Goal: Use online tool/utility: Utilize a website feature to perform a specific function

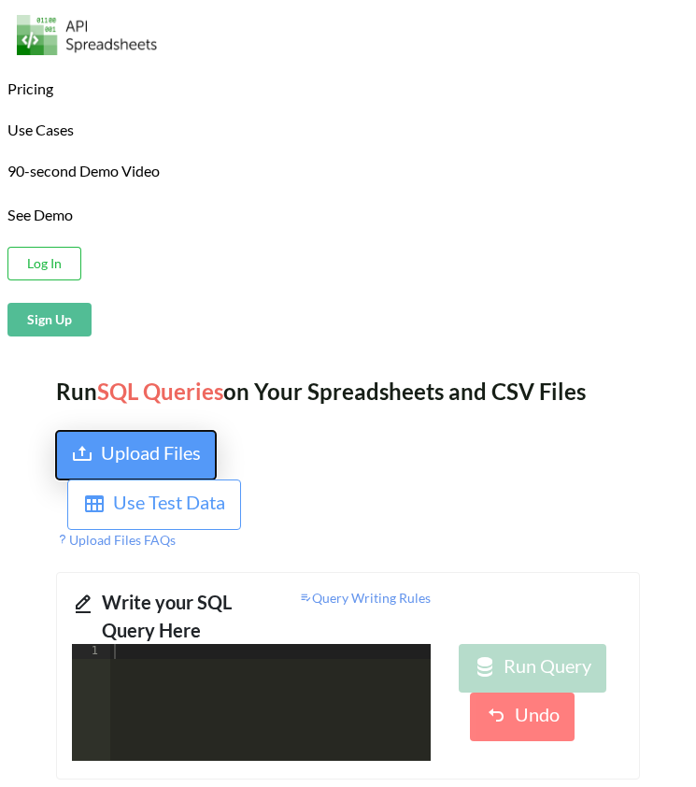
click at [157, 459] on div "Upload Files" at bounding box center [151, 455] width 100 height 34
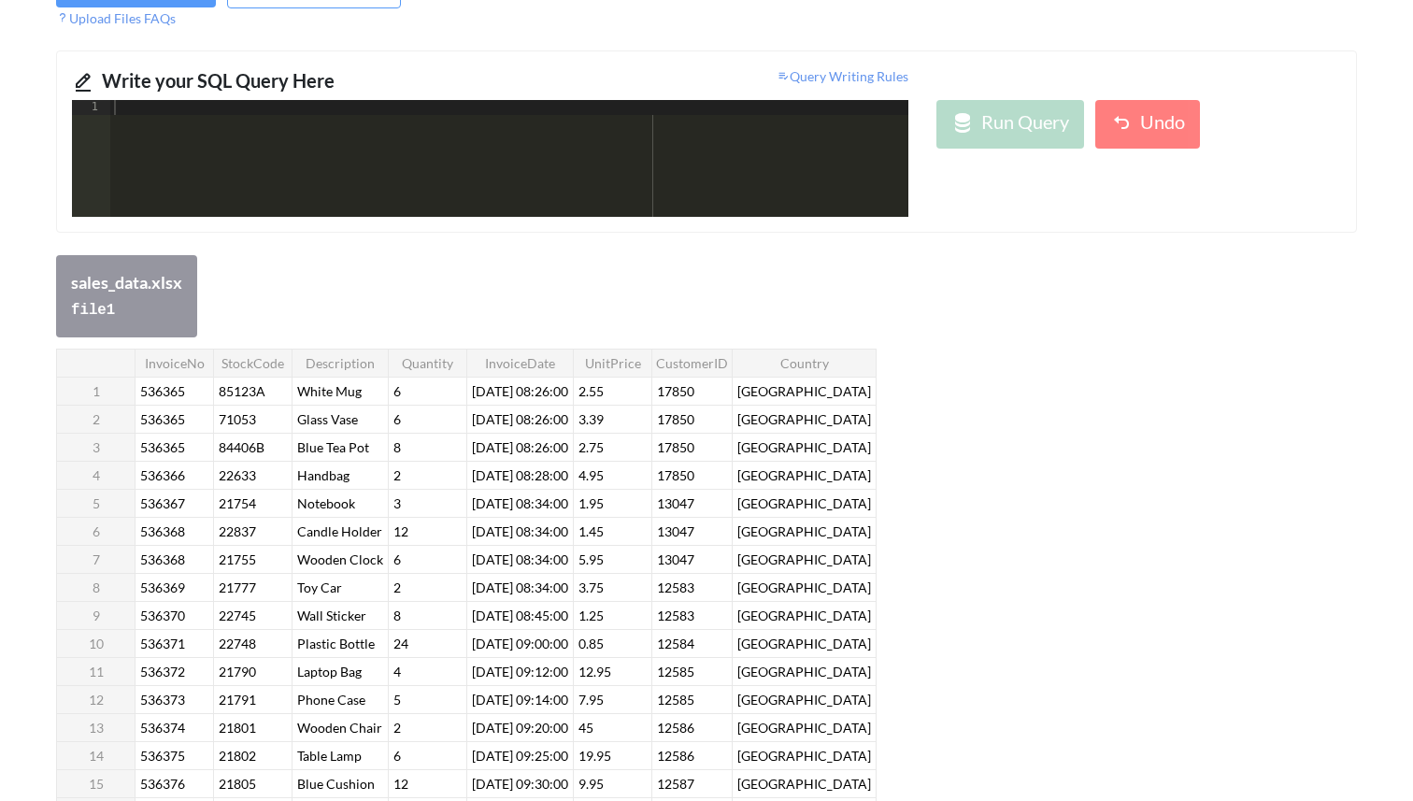
scroll to position [56, 0]
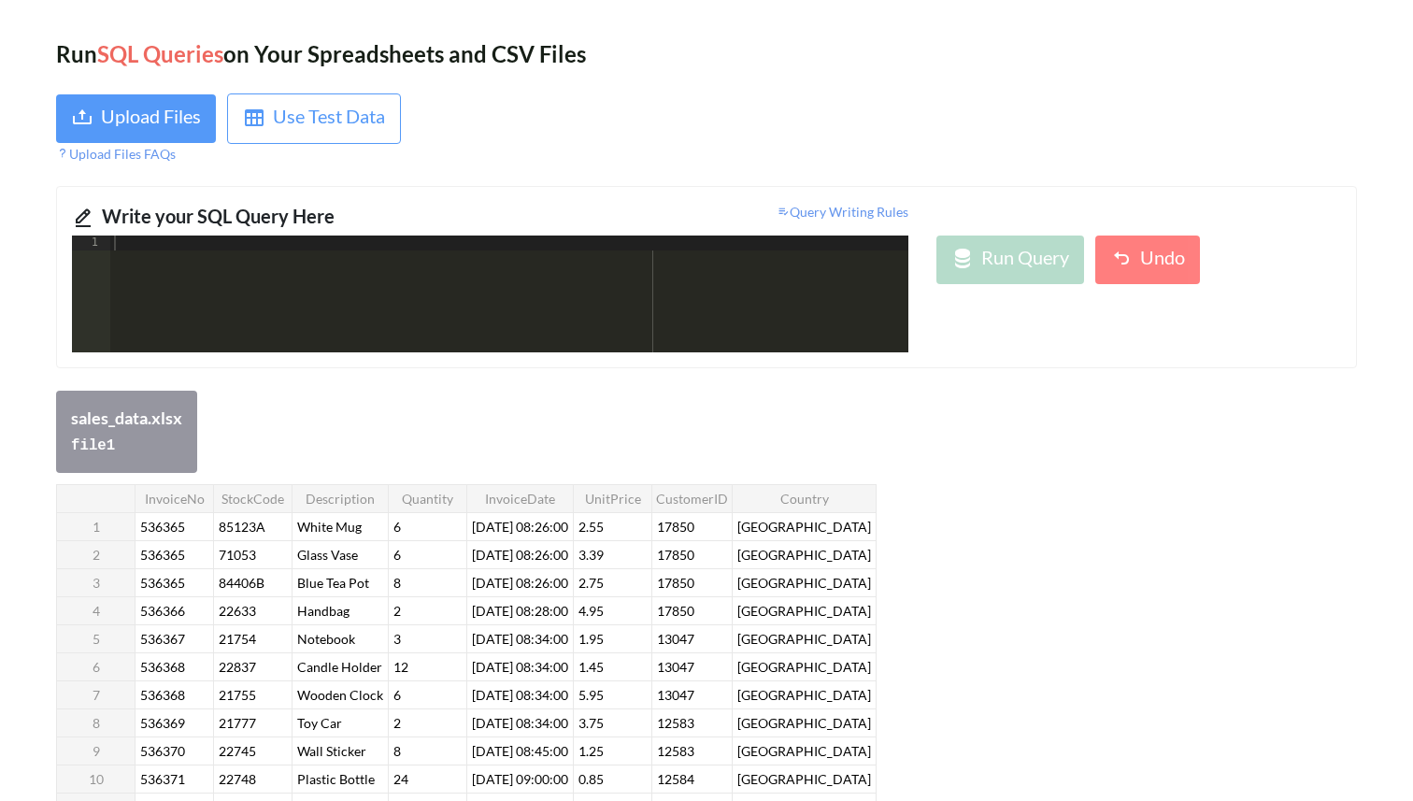
click at [277, 300] on div at bounding box center [509, 308] width 798 height 147
drag, startPoint x: 405, startPoint y: 720, endPoint x: 367, endPoint y: 720, distance: 38.3
click at [367, 720] on tr "8 536369 21777 Toy Car 2 [DATE] 08:34:00 3.75 12583 [GEOGRAPHIC_DATA]" at bounding box center [466, 722] width 819 height 28
click at [583, 762] on div "InvoiceNo StockCode Description Quantity InvoiceDate UnitPrice CustomerID Count…" at bounding box center [466, 779] width 820 height 590
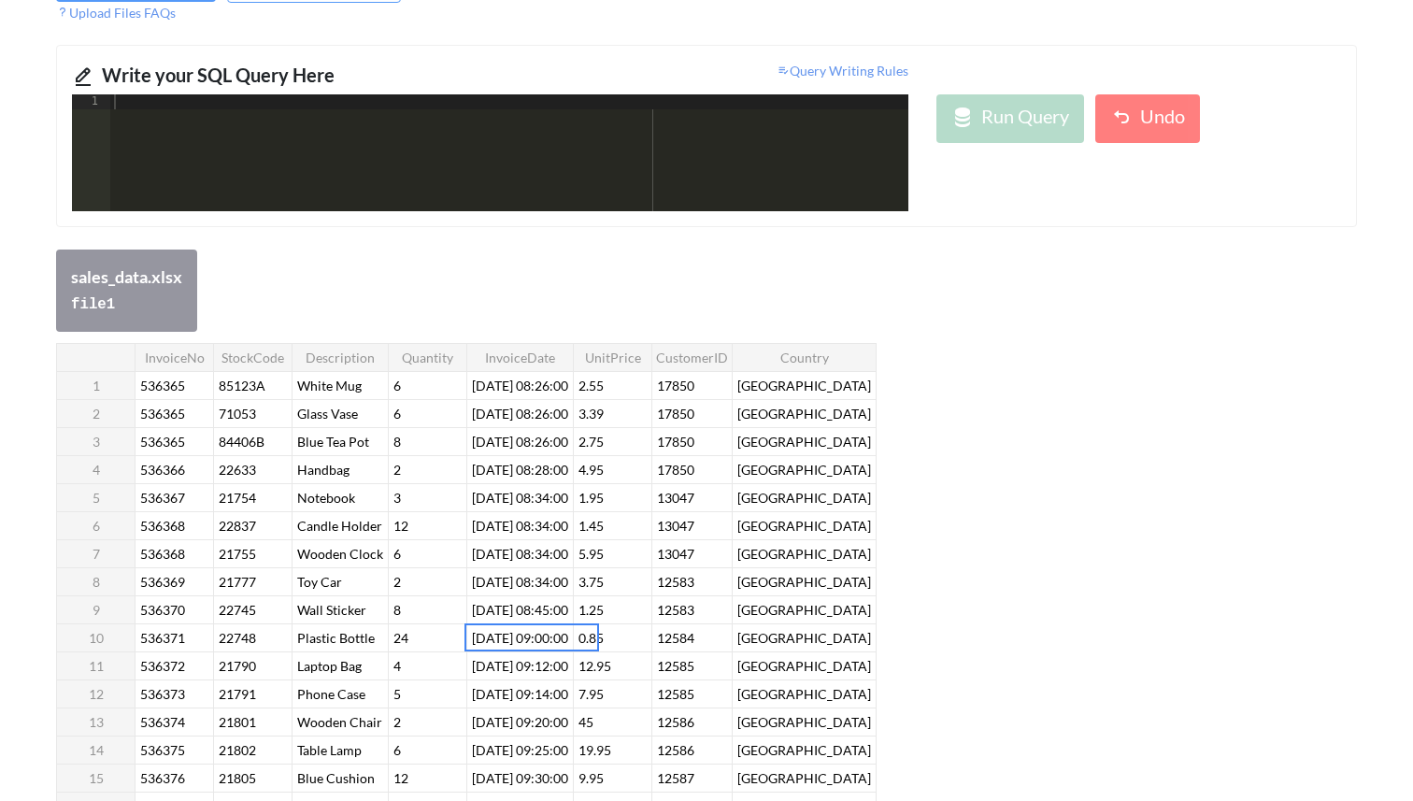
scroll to position [0, 0]
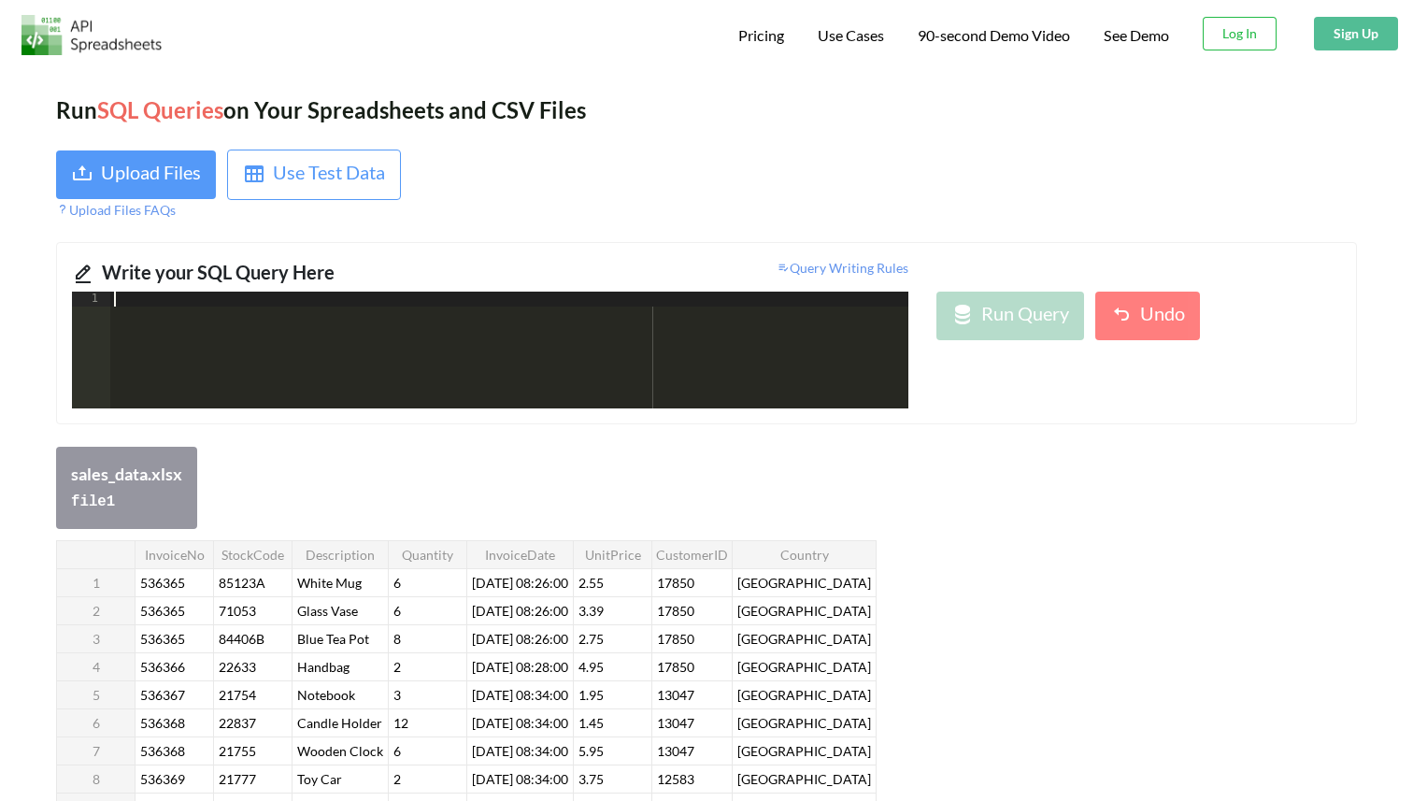
click at [219, 325] on div at bounding box center [509, 365] width 798 height 147
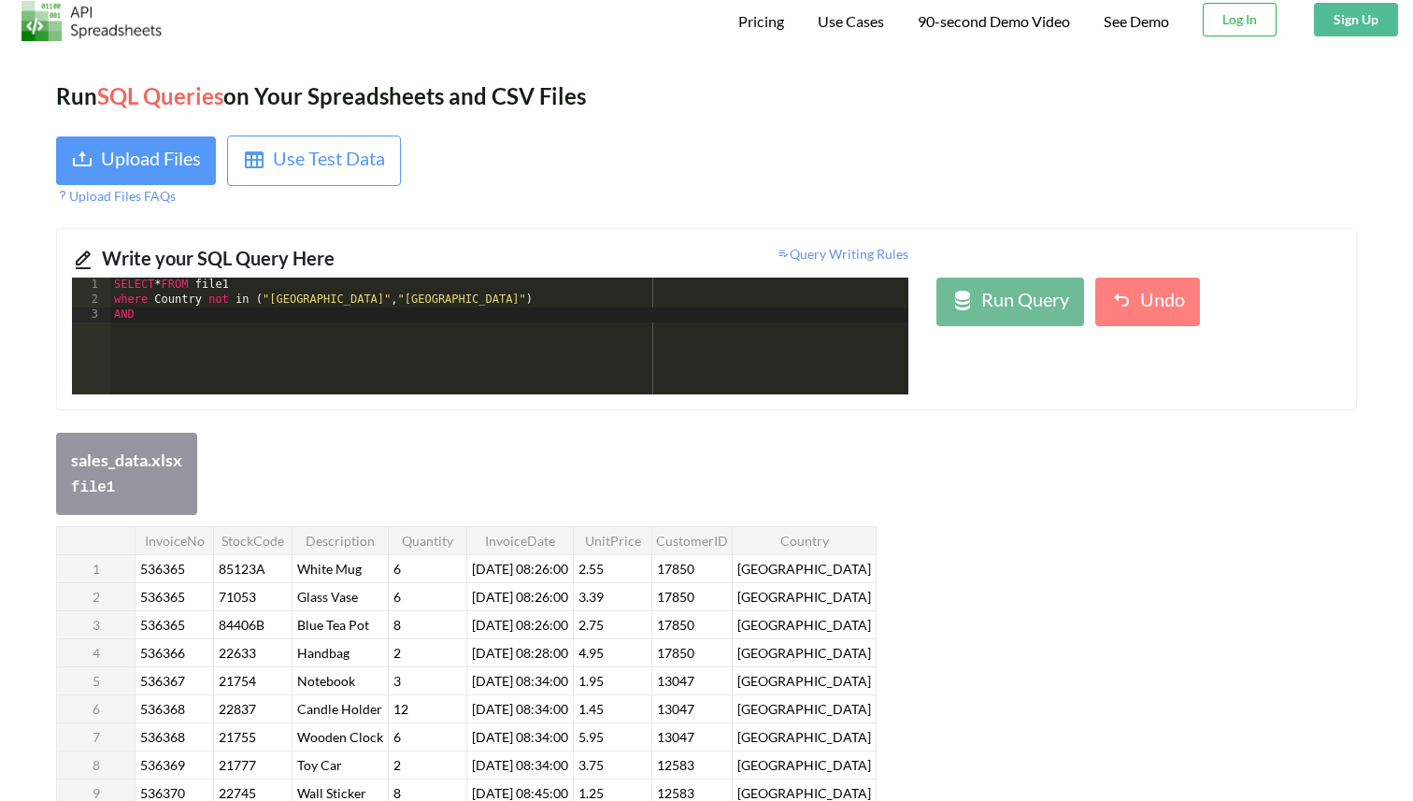
scroll to position [36, 0]
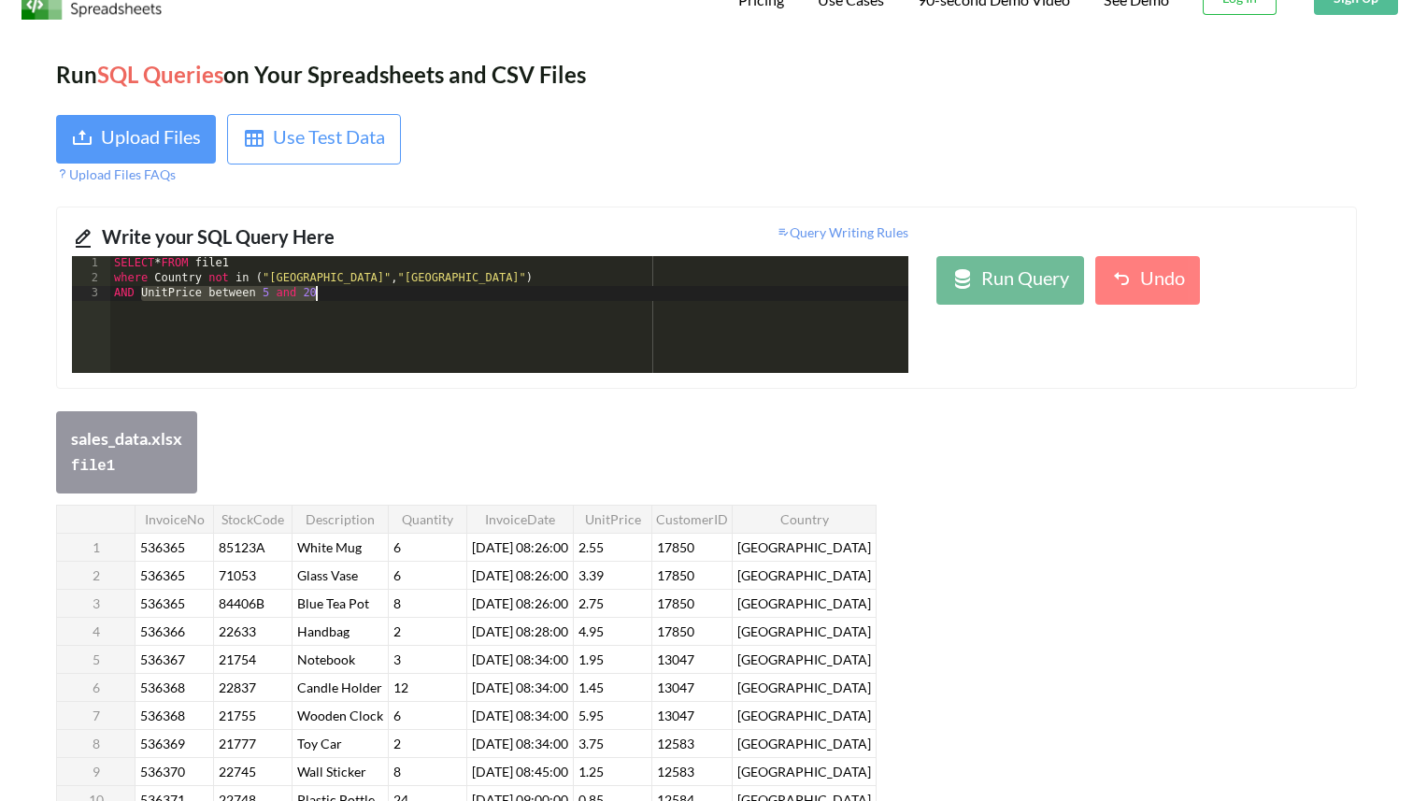
drag, startPoint x: 140, startPoint y: 292, endPoint x: 320, endPoint y: 297, distance: 180.4
click at [320, 297] on div "SELECT * FROM file1 where Country not in ( "[GEOGRAPHIC_DATA]" , "[GEOGRAPHIC_D…" at bounding box center [509, 329] width 798 height 147
click at [363, 297] on div "SELECT * FROM file1 where Country not in ( "[GEOGRAPHIC_DATA]" , "[GEOGRAPHIC_D…" at bounding box center [509, 329] width 798 height 147
click at [1013, 273] on div "Run Query" at bounding box center [1025, 280] width 88 height 34
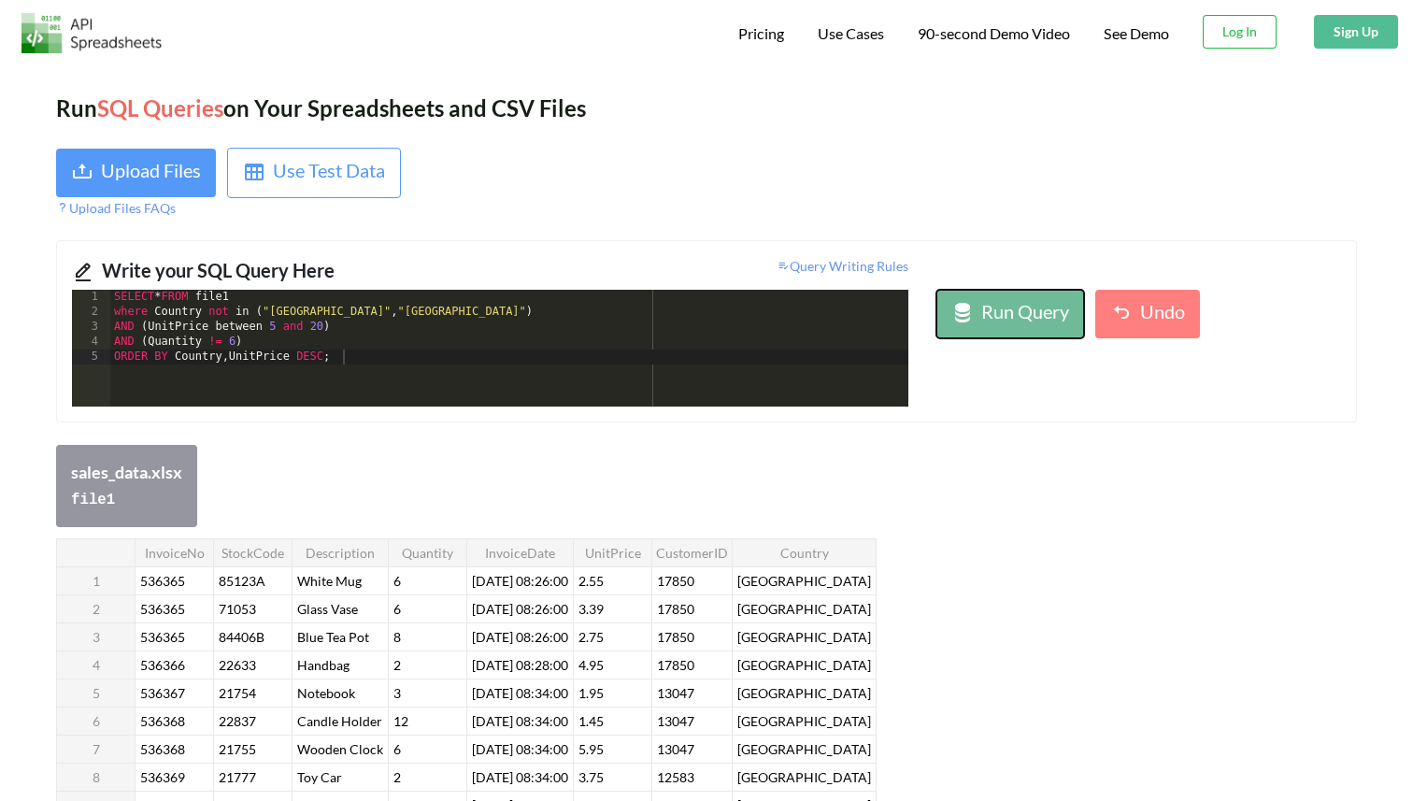
scroll to position [27, 0]
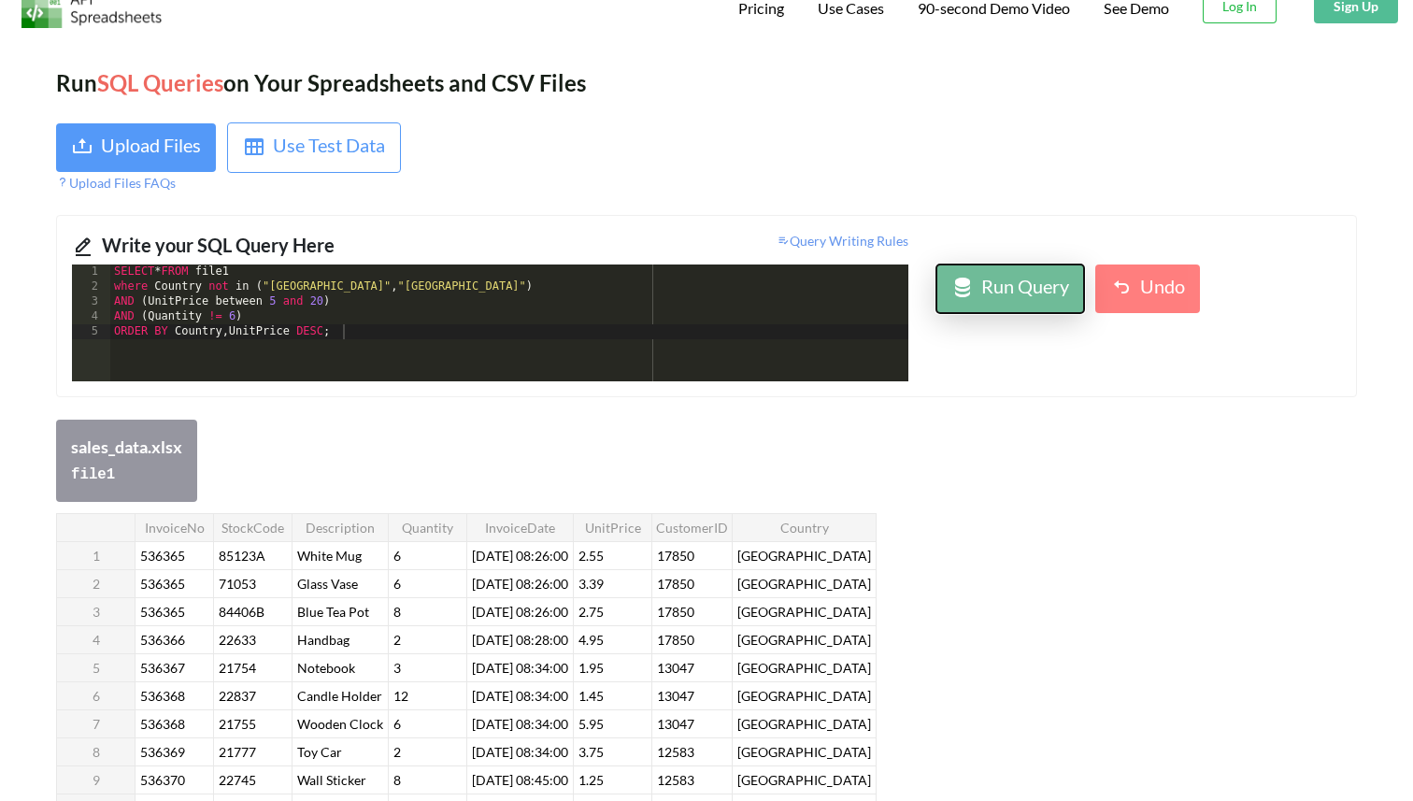
click at [1026, 306] on button "Run Query" at bounding box center [1010, 288] width 148 height 49
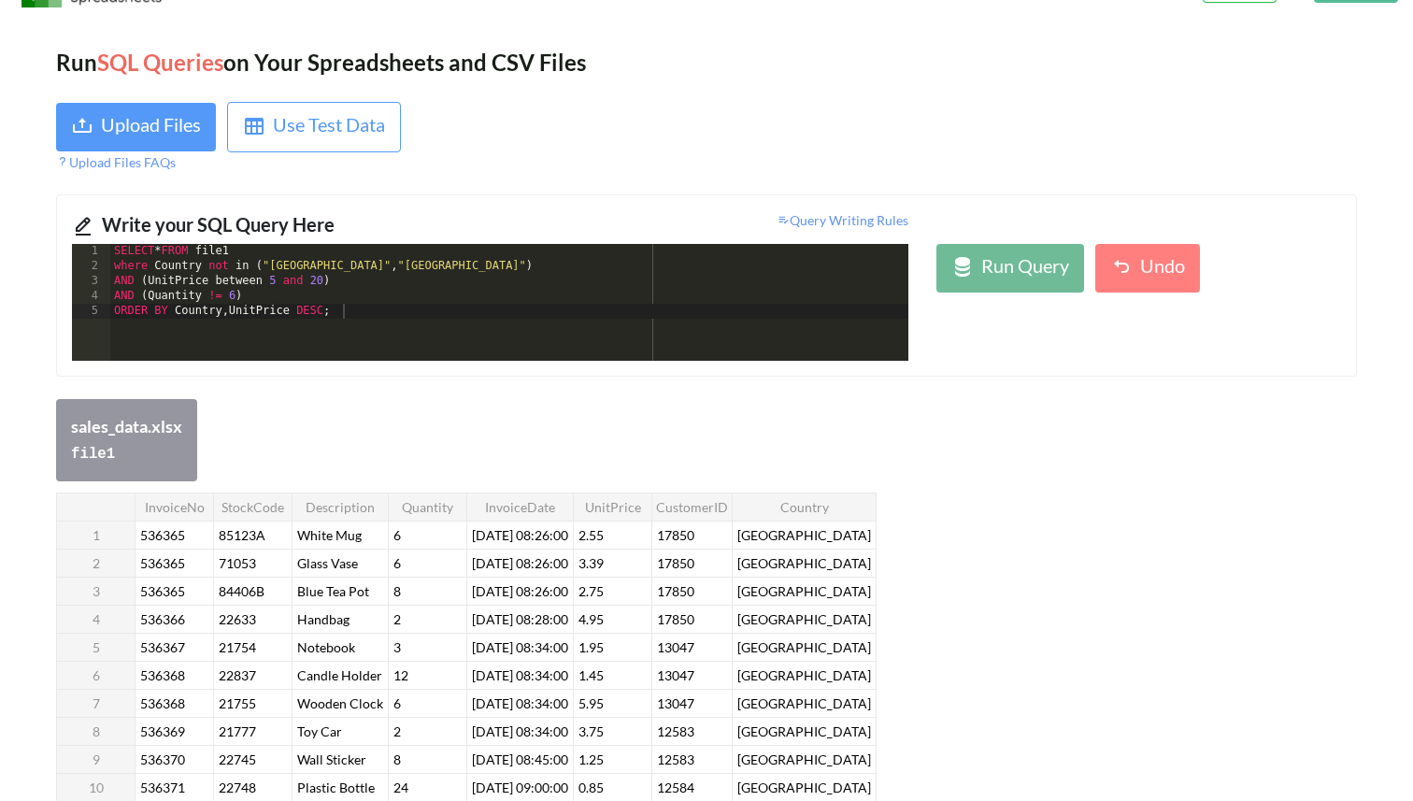
click at [269, 268] on div "SELECT * FROM file1 where Country not in ( "[GEOGRAPHIC_DATA]" , "[GEOGRAPHIC_D…" at bounding box center [509, 317] width 798 height 147
click at [372, 265] on div "SELECT * FROM file1 where Country not in ( ' [GEOGRAPHIC_DATA] " , " [GEOGRAPHI…" at bounding box center [509, 317] width 798 height 147
click at [396, 265] on div "SELECT * FROM file1 where Country not in ( '[GEOGRAPHIC_DATA]' , "[GEOGRAPHIC_D…" at bounding box center [509, 317] width 798 height 147
click at [449, 265] on div "SELECT * FROM file1 where Country not in ( '[GEOGRAPHIC_DATA]' , ' [GEOGRAPHIC_…" at bounding box center [509, 317] width 798 height 147
click at [1041, 276] on div "Run Query" at bounding box center [1025, 268] width 88 height 34
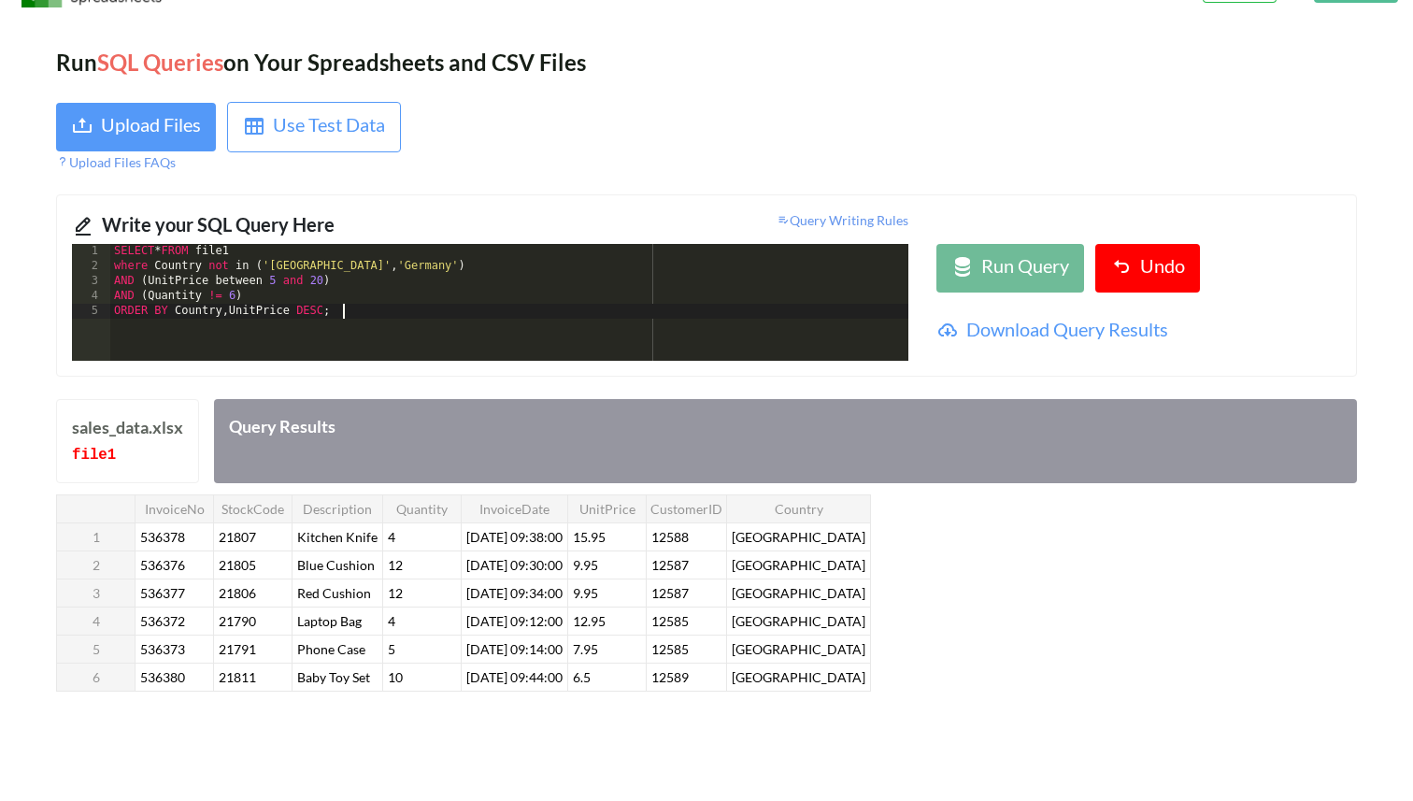
click at [357, 317] on div "SELECT * FROM file1 where Country not in ( '[GEOGRAPHIC_DATA]' , '[GEOGRAPHIC_D…" at bounding box center [509, 317] width 798 height 147
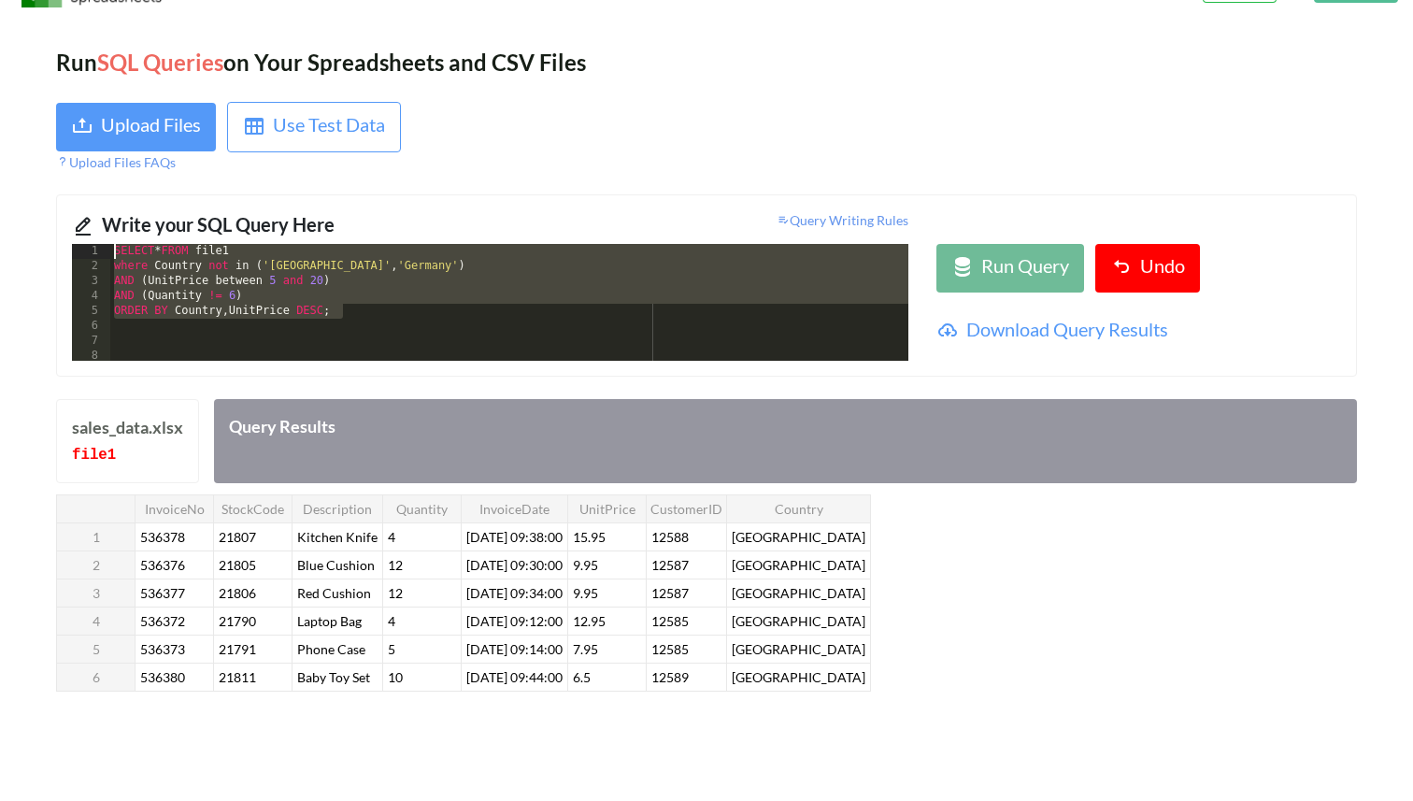
scroll to position [0, 0]
drag, startPoint x: 350, startPoint y: 306, endPoint x: 33, endPoint y: 200, distance: 335.0
click at [33, 200] on div "Run SQL Queries on Your Spreadsheets and CSV Files Upload Files Use Test Data U…" at bounding box center [706, 469] width 1413 height 903
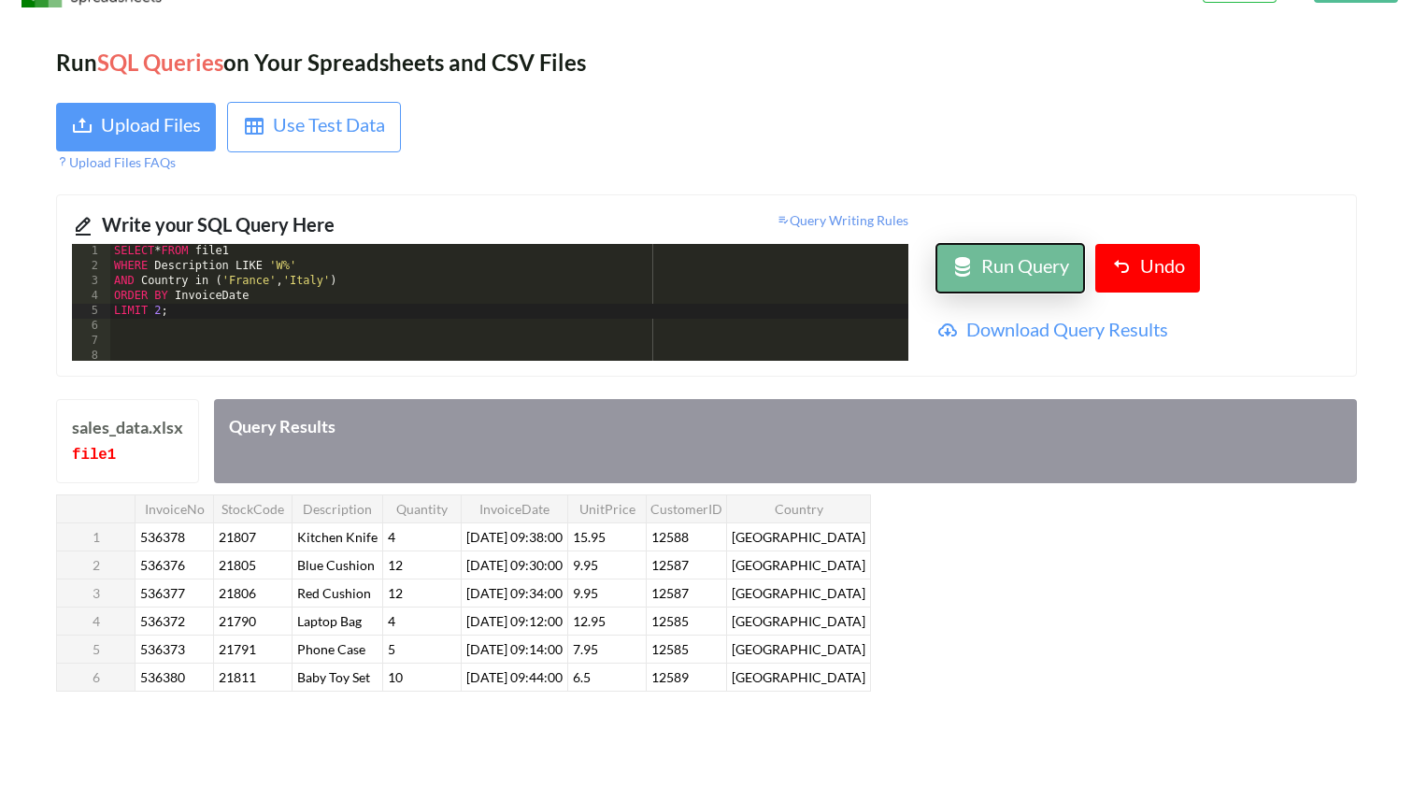
click at [1011, 277] on div "Run Query" at bounding box center [1025, 268] width 88 height 34
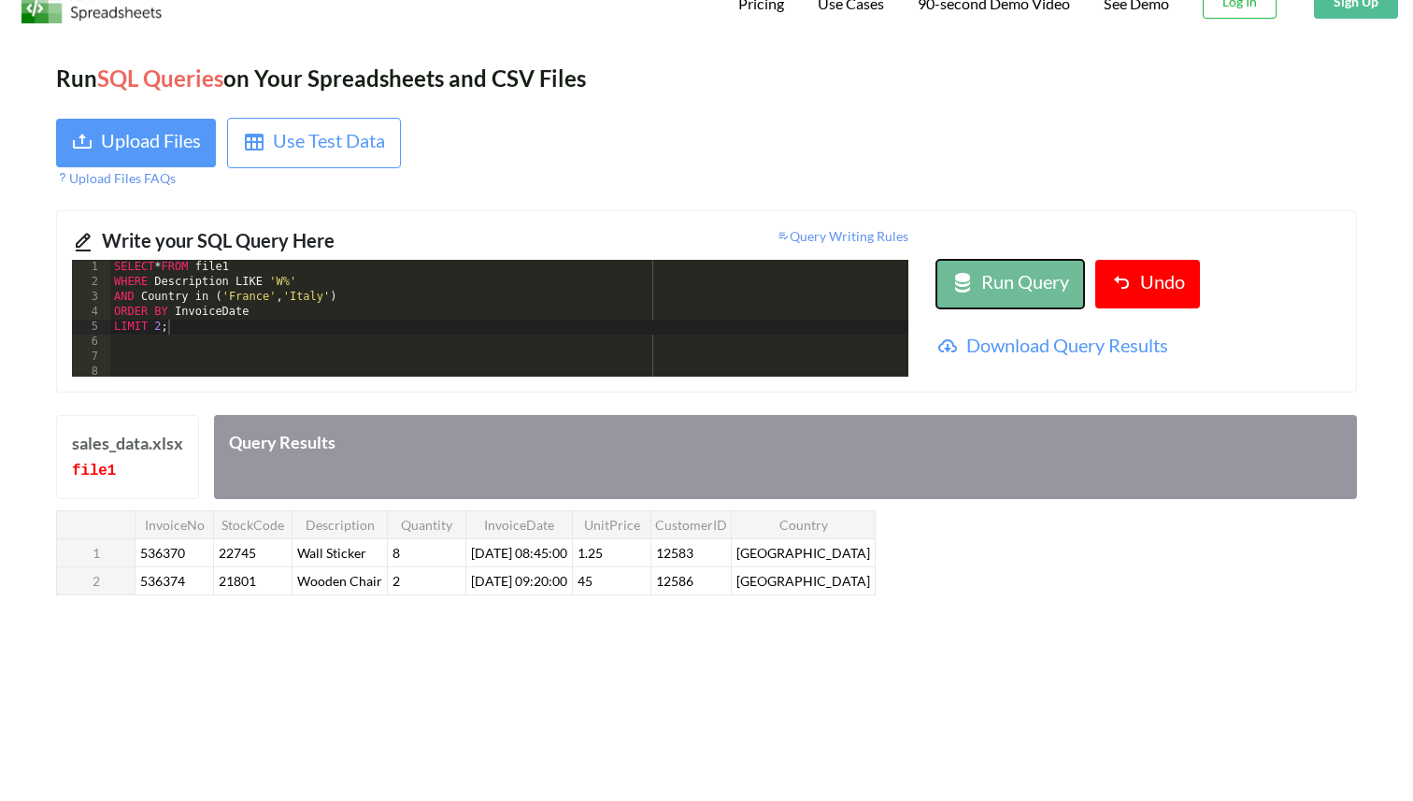
scroll to position [26, 0]
